Goal: Check status: Check status

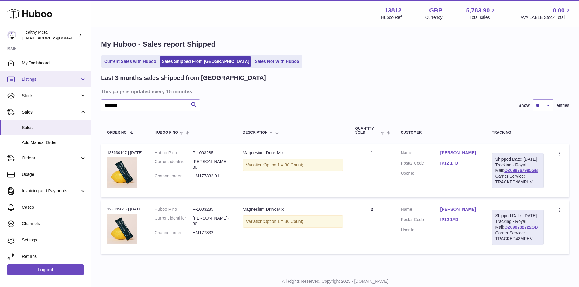
click at [33, 80] on span "Listings" at bounding box center [51, 80] width 58 height 6
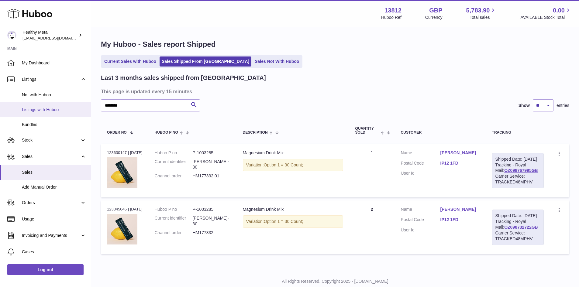
click at [41, 112] on span "Listings with Huboo" at bounding box center [54, 110] width 64 height 6
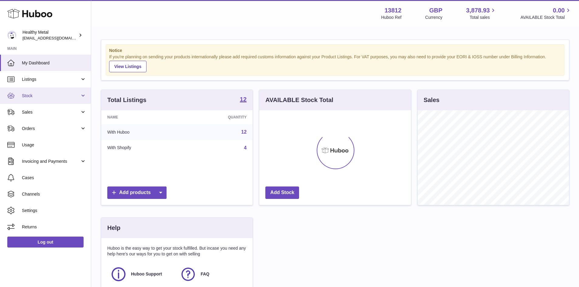
scroll to position [95, 152]
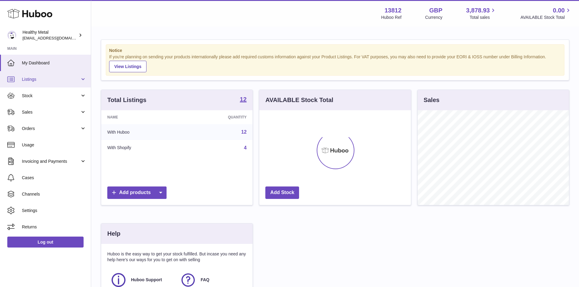
click at [32, 78] on span "Listings" at bounding box center [51, 80] width 58 height 6
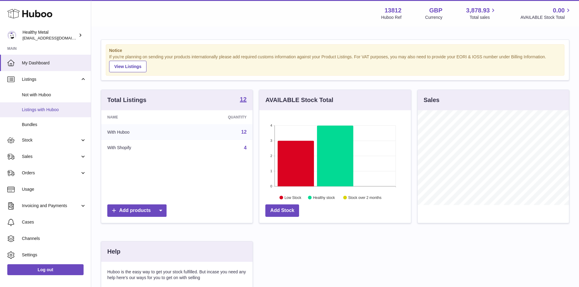
click at [38, 111] on span "Listings with Huboo" at bounding box center [54, 110] width 64 height 6
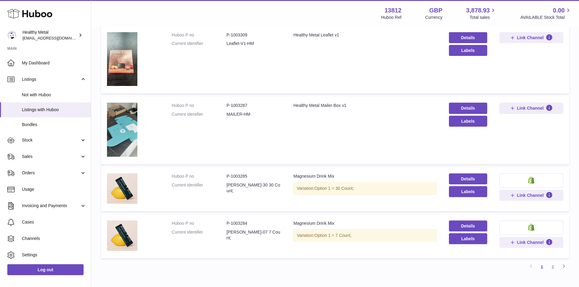
scroll to position [403, 0]
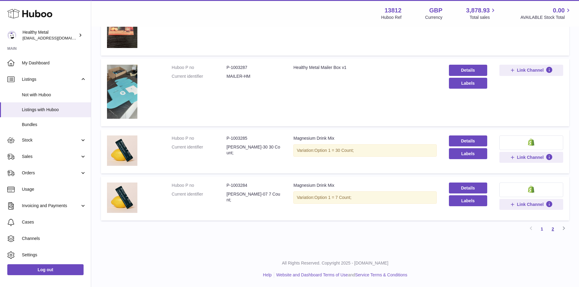
click at [552, 230] on link "2" at bounding box center [552, 229] width 11 height 11
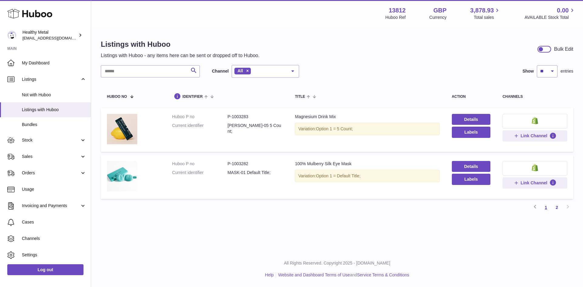
click at [547, 210] on link "1" at bounding box center [546, 207] width 11 height 11
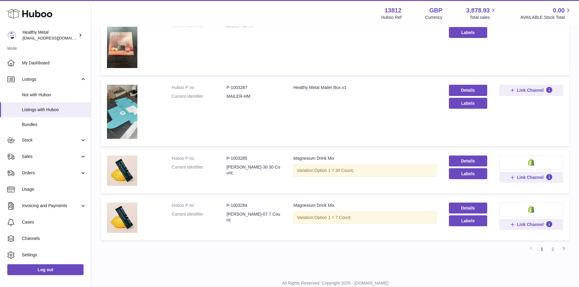
scroll to position [403, 0]
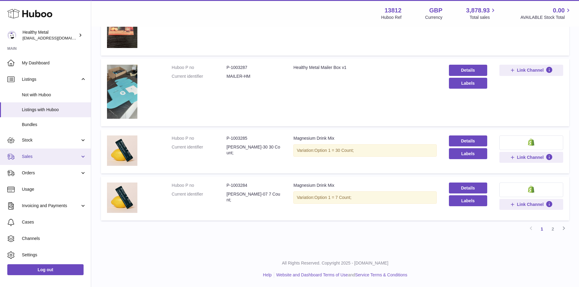
click at [27, 156] on span "Sales" at bounding box center [51, 157] width 58 height 6
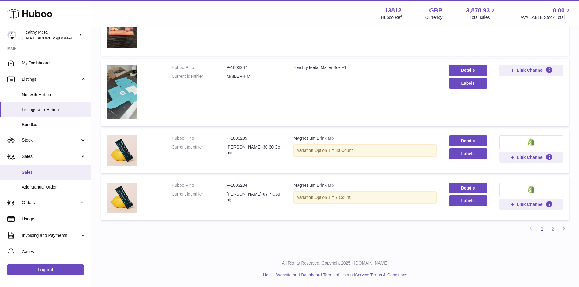
click at [37, 170] on span "Sales" at bounding box center [54, 173] width 64 height 6
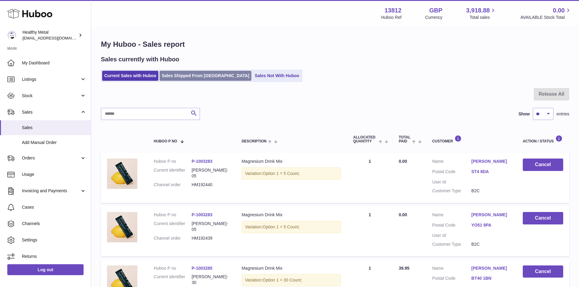
click at [187, 78] on link "Sales Shipped From [GEOGRAPHIC_DATA]" at bounding box center [206, 76] width 92 height 10
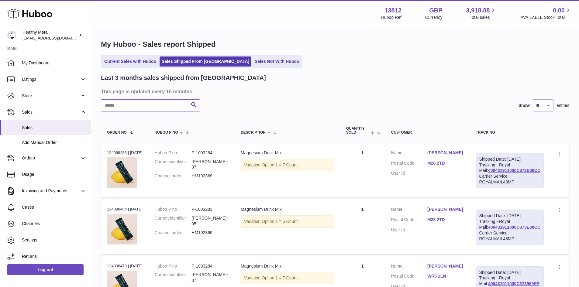
click at [132, 106] on input "text" at bounding box center [150, 105] width 99 height 12
paste input "********"
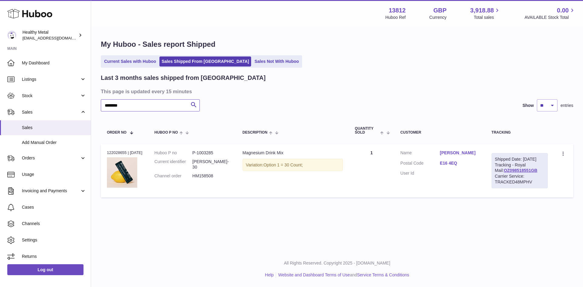
click at [137, 103] on input "********" at bounding box center [150, 105] width 99 height 12
paste input "***"
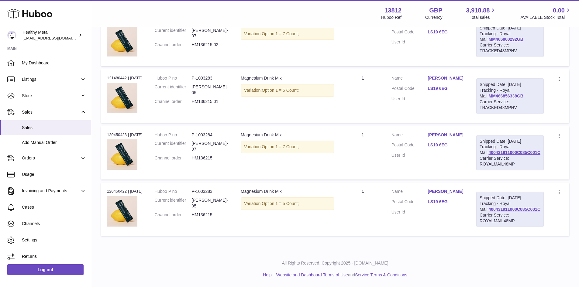
scroll to position [154, 0]
click at [116, 132] on div "Order no 120450423 | [DATE]" at bounding box center [125, 134] width 36 height 5
copy div "120450423"
click at [266, 208] on td "Description Magnesium Drink Mix Variation: Option 1 = 5 Count;" at bounding box center [287, 209] width 105 height 53
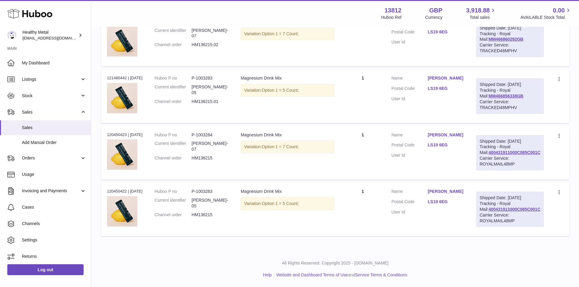
click at [185, 126] on td "Huboo P no P-1003284 Current identifier [PERSON_NAME]-07 Channel order HM136215" at bounding box center [192, 152] width 86 height 53
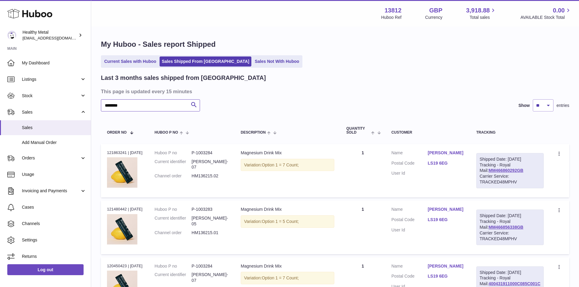
click at [149, 106] on input "********" at bounding box center [150, 105] width 99 height 12
paste input "text"
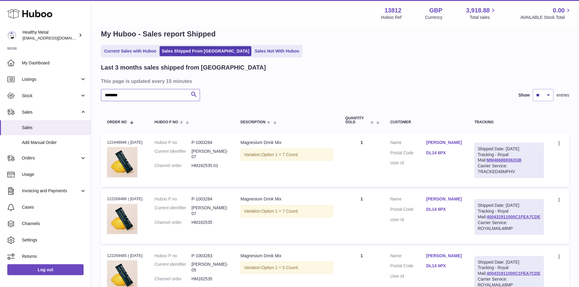
scroll to position [91, 0]
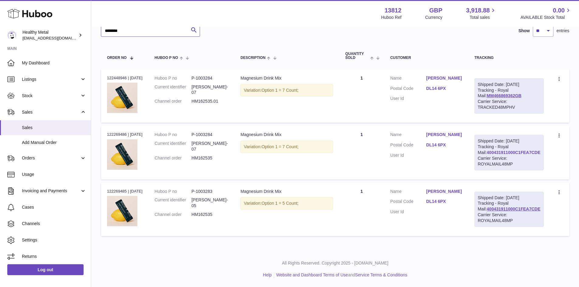
type input "********"
click at [515, 150] on link "400431911000C1FEA7CDE" at bounding box center [513, 152] width 54 height 5
click at [247, 111] on td "Description Magnesium Drink Mix Variation: Option 1 = 7 Count;" at bounding box center [286, 95] width 105 height 53
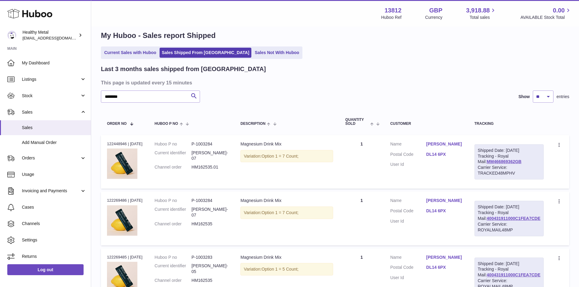
scroll to position [0, 0]
